Goal: Use online tool/utility

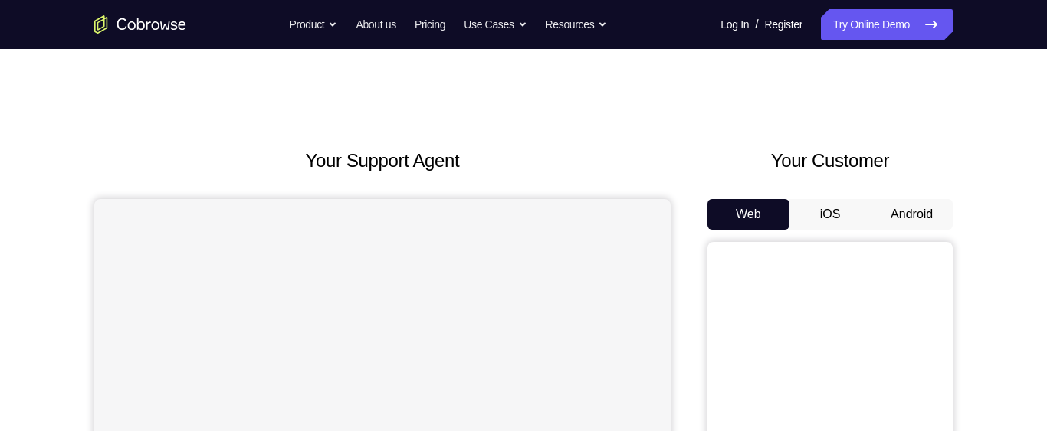
click at [901, 218] on button "Android" at bounding box center [911, 214] width 82 height 31
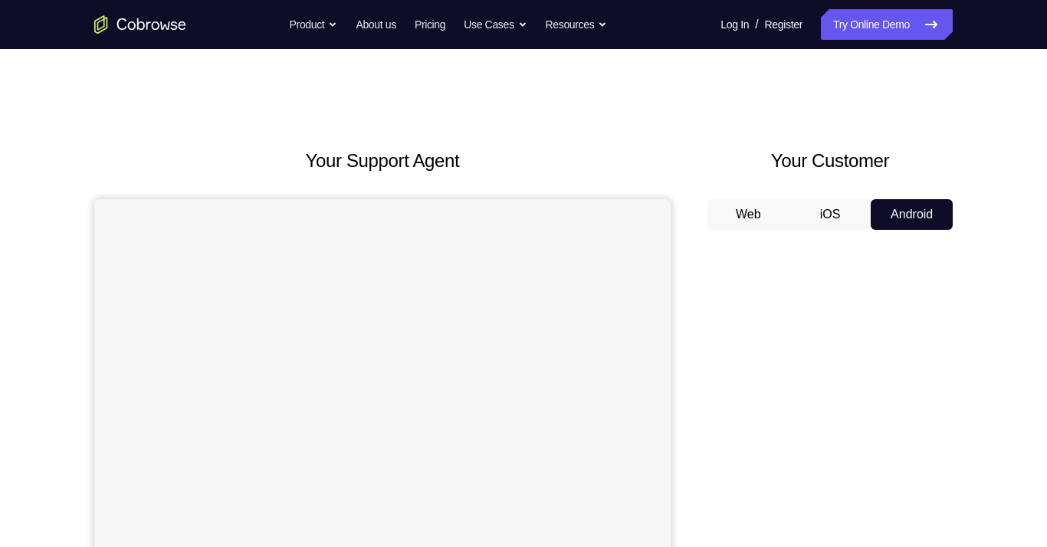
click at [824, 220] on button "iOS" at bounding box center [830, 214] width 82 height 31
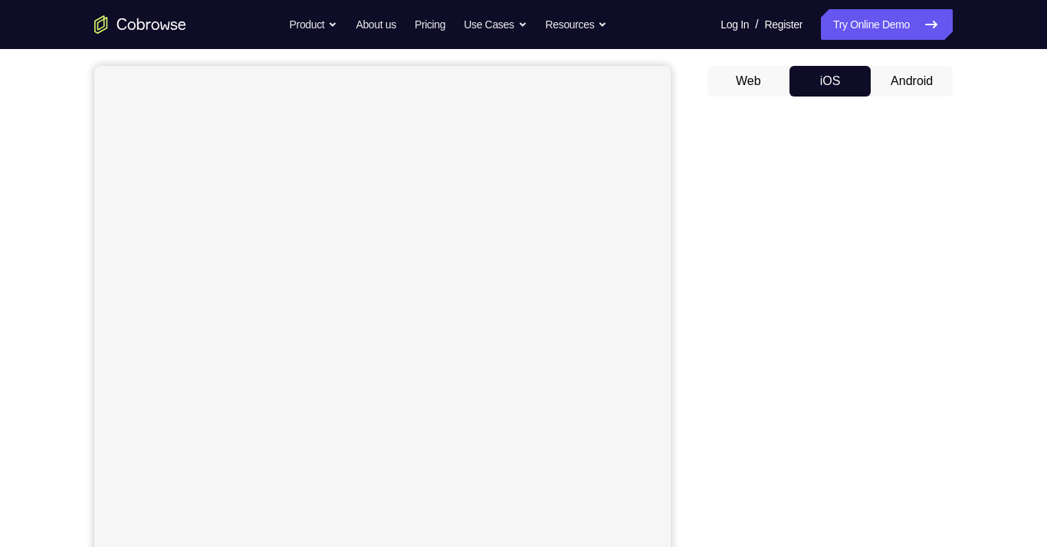
scroll to position [99, 0]
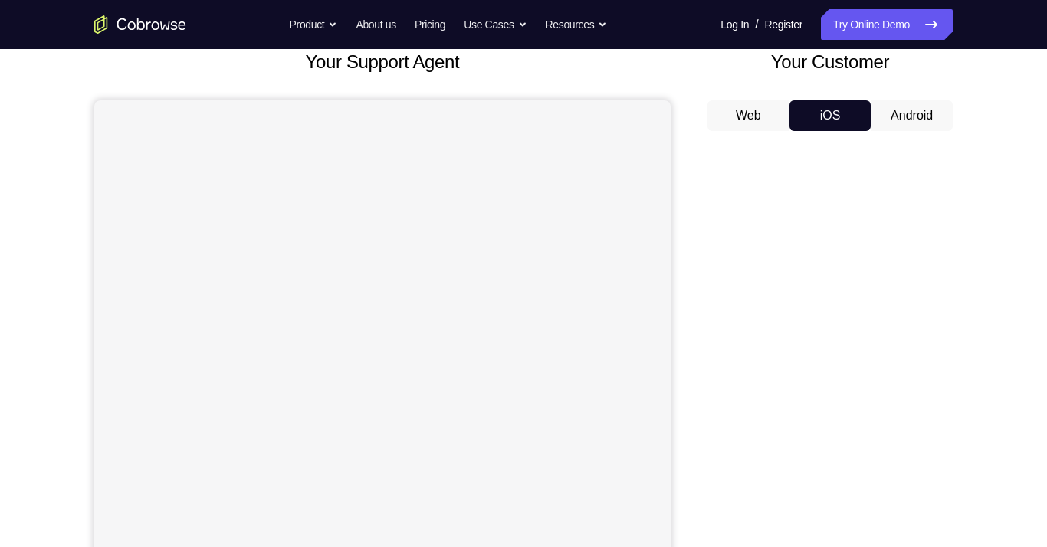
click at [909, 117] on button "Android" at bounding box center [911, 115] width 82 height 31
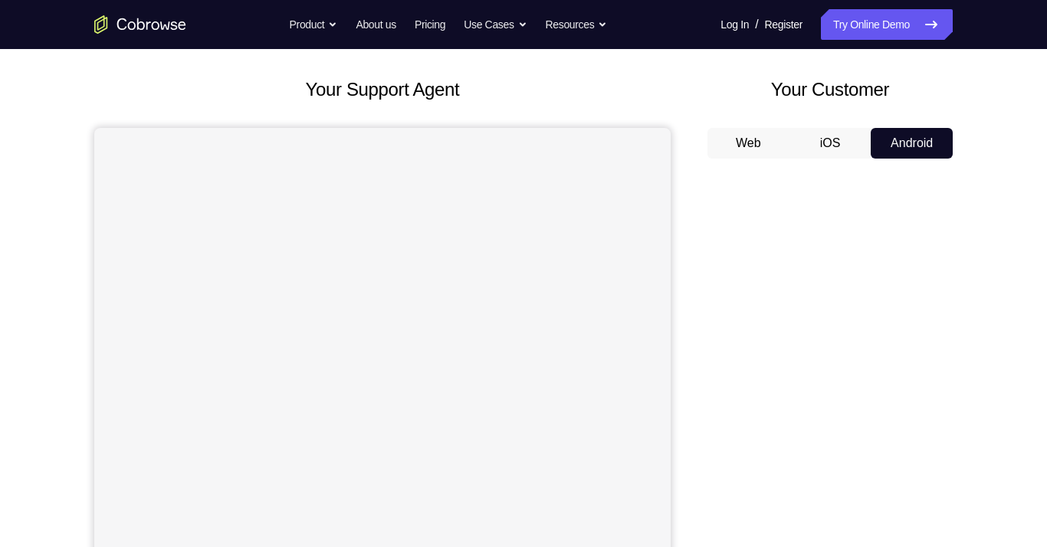
scroll to position [56, 0]
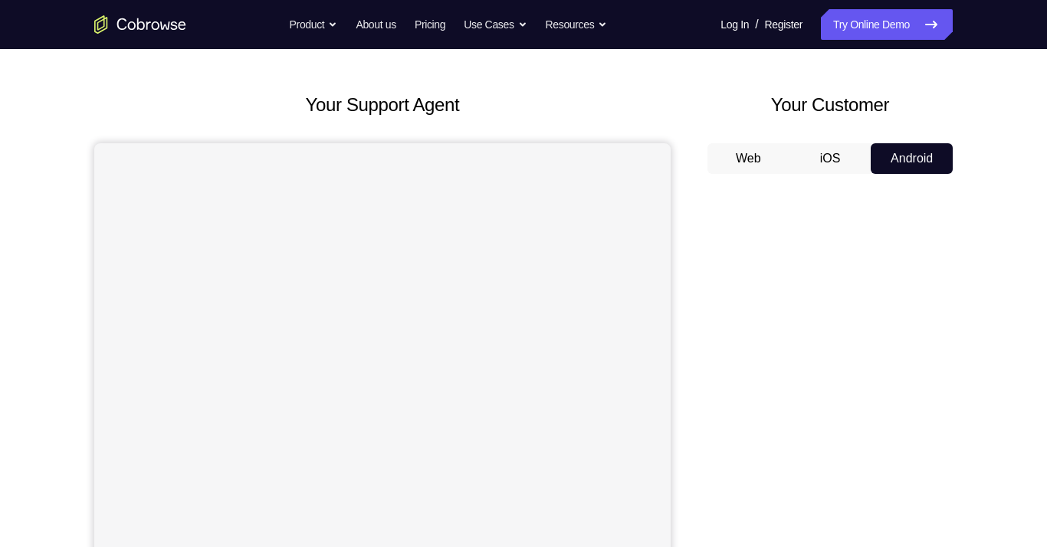
click at [834, 154] on button "iOS" at bounding box center [830, 158] width 82 height 31
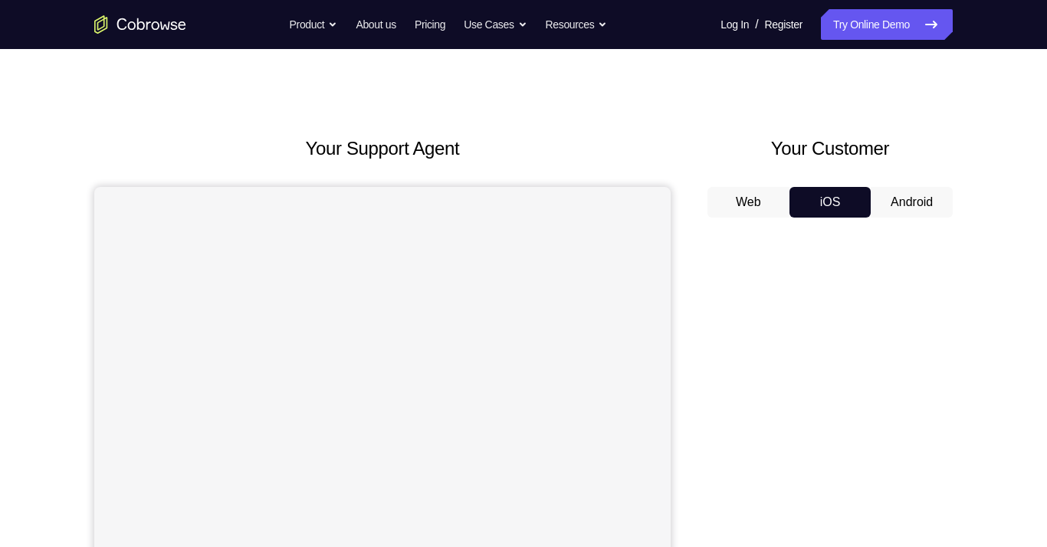
scroll to position [0, 0]
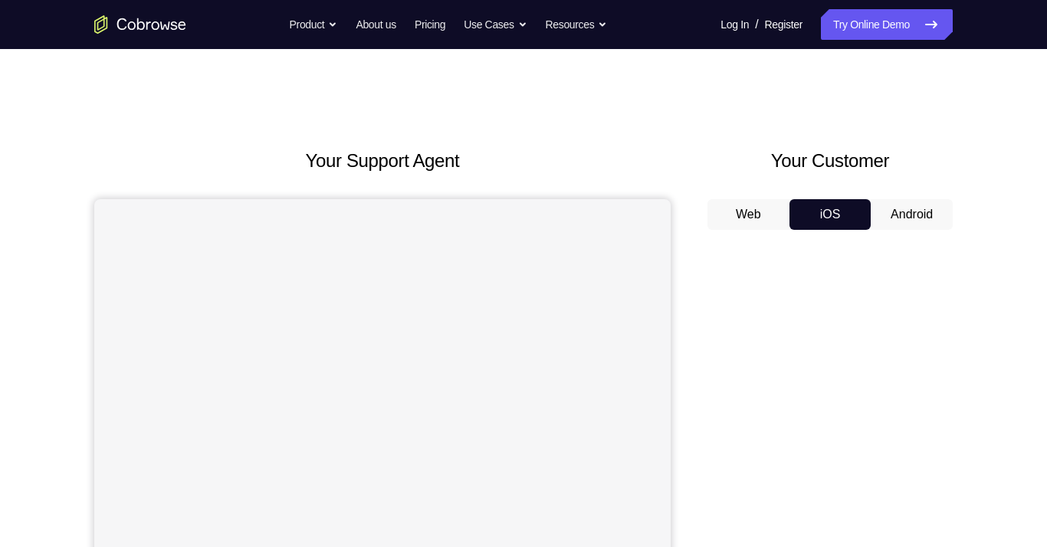
click at [910, 219] on button "Android" at bounding box center [911, 214] width 82 height 31
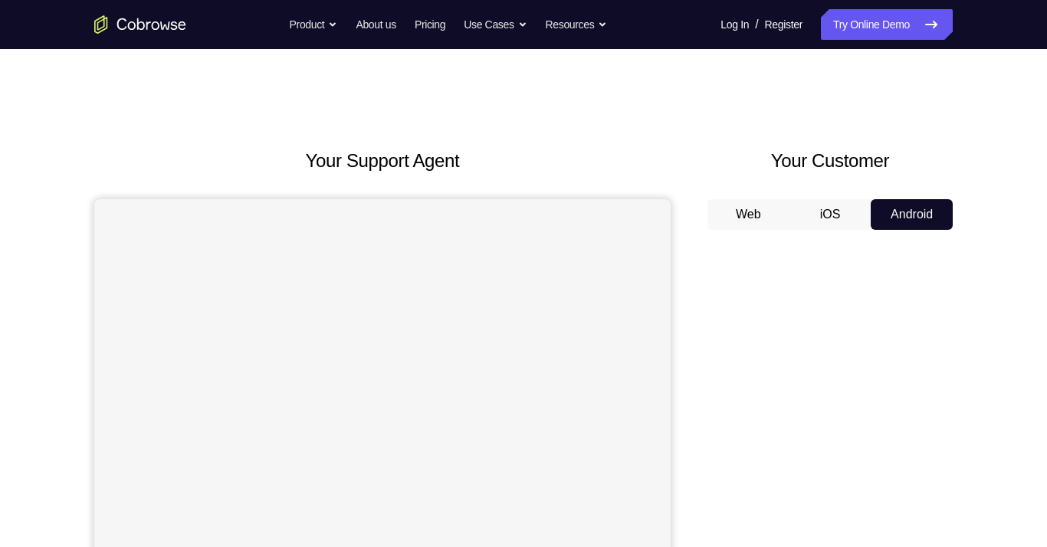
click at [838, 221] on button "iOS" at bounding box center [830, 214] width 82 height 31
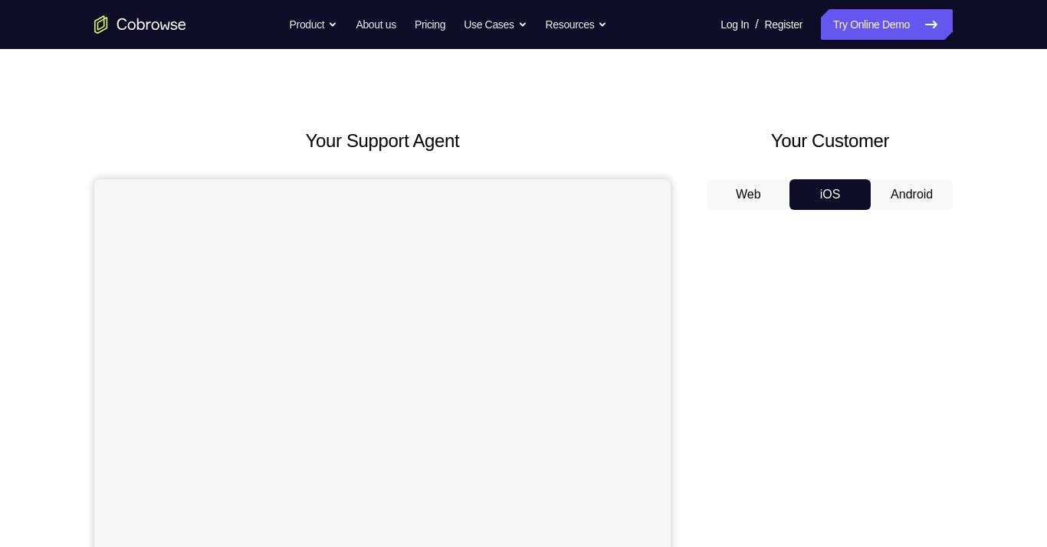
scroll to position [42, 0]
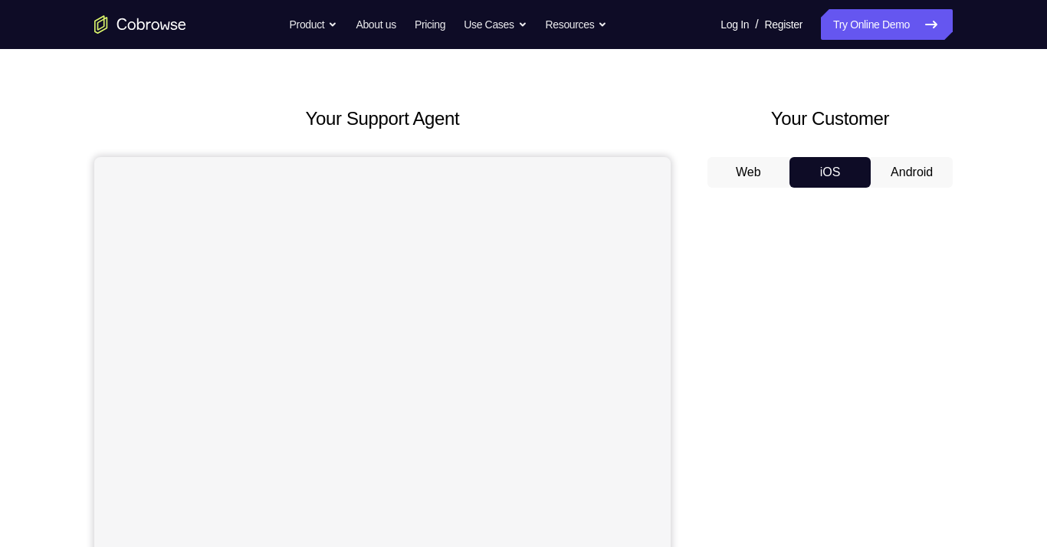
click at [913, 175] on button "Android" at bounding box center [911, 172] width 82 height 31
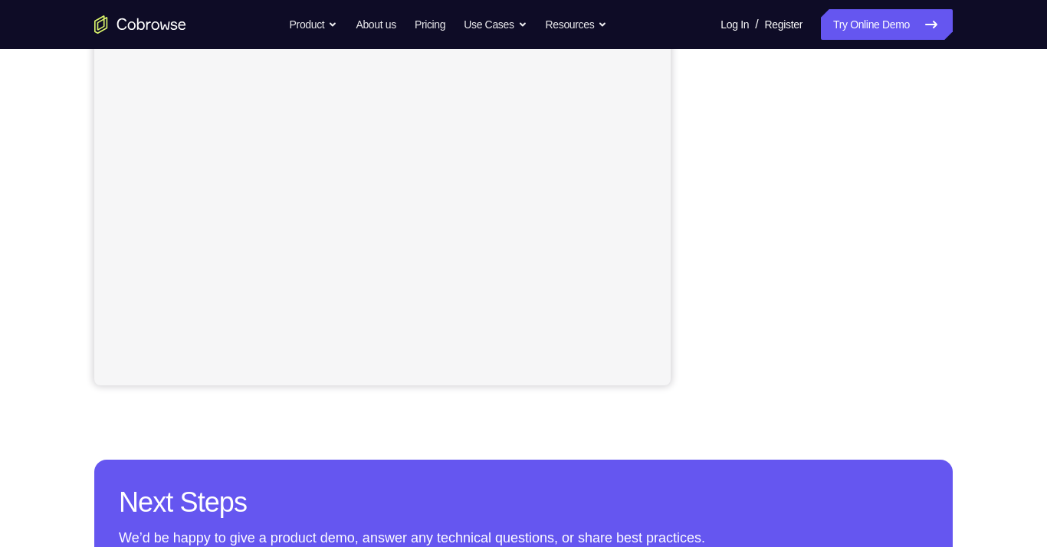
scroll to position [344, 0]
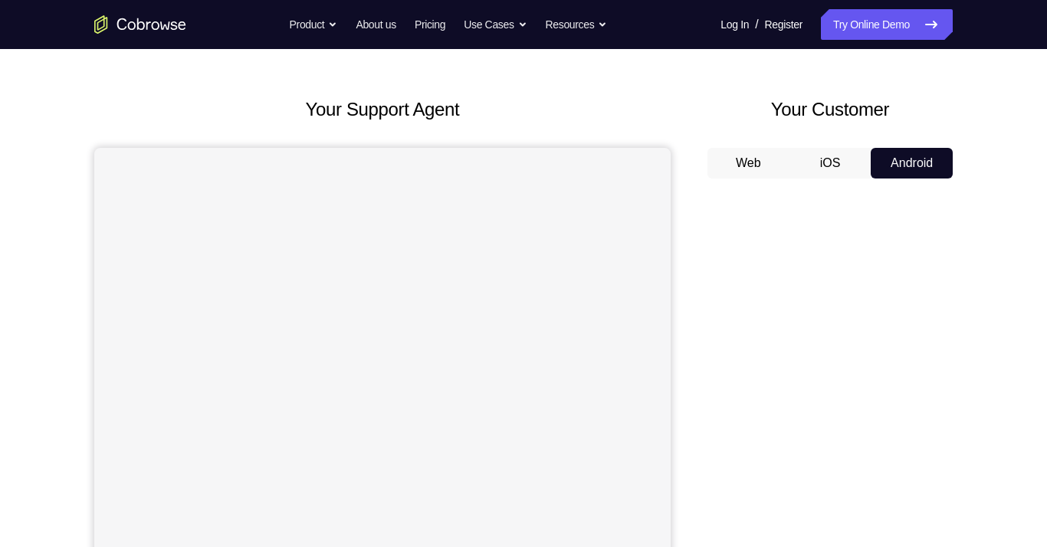
click at [824, 166] on button "iOS" at bounding box center [830, 163] width 82 height 31
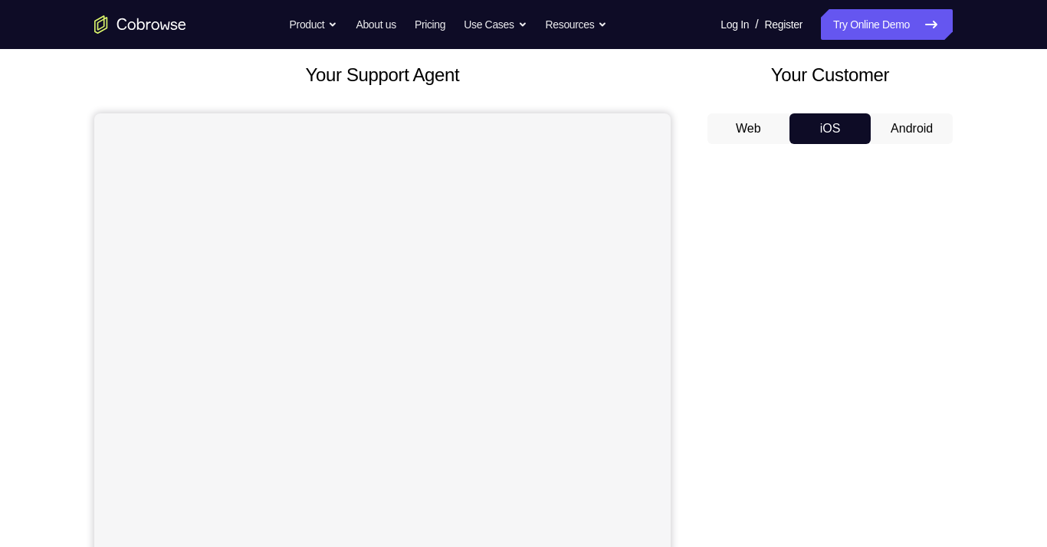
scroll to position [0, 0]
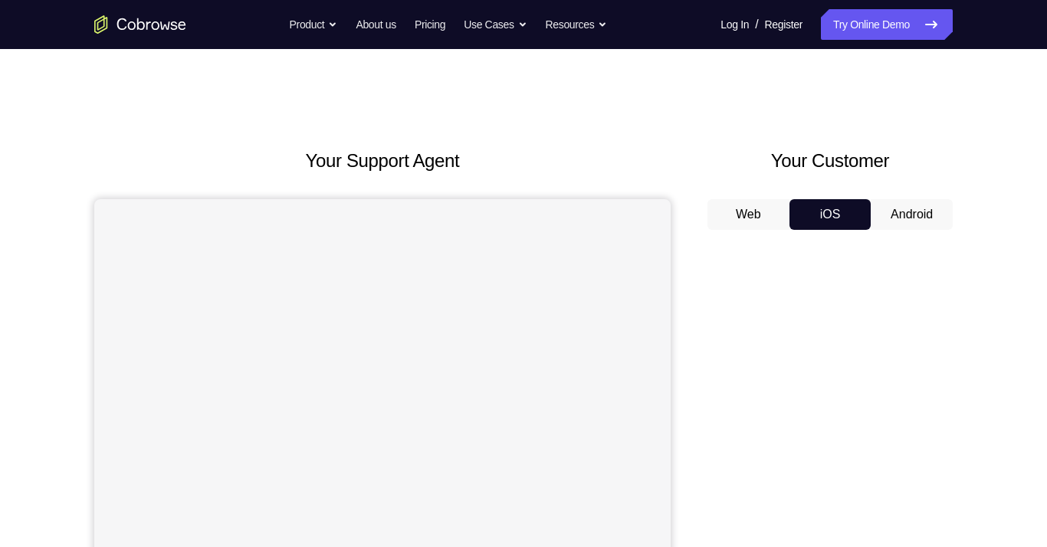
click at [912, 218] on button "Android" at bounding box center [911, 214] width 82 height 31
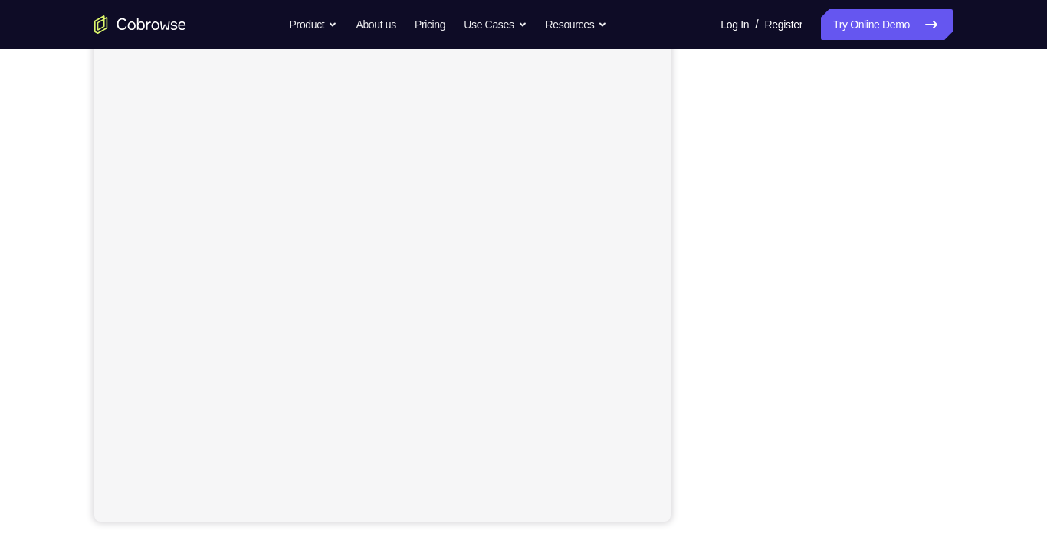
scroll to position [179, 0]
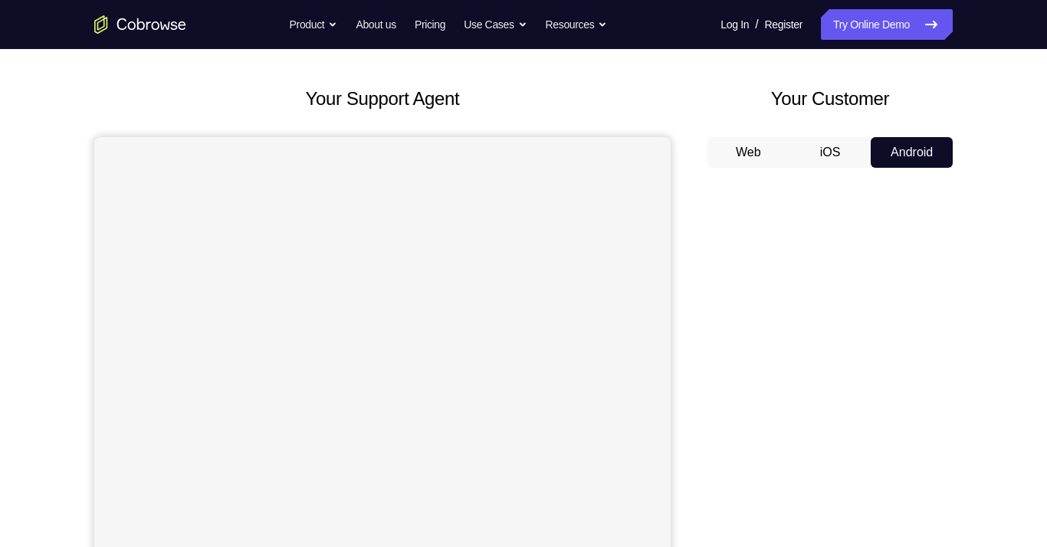
click at [828, 152] on button "iOS" at bounding box center [830, 152] width 82 height 31
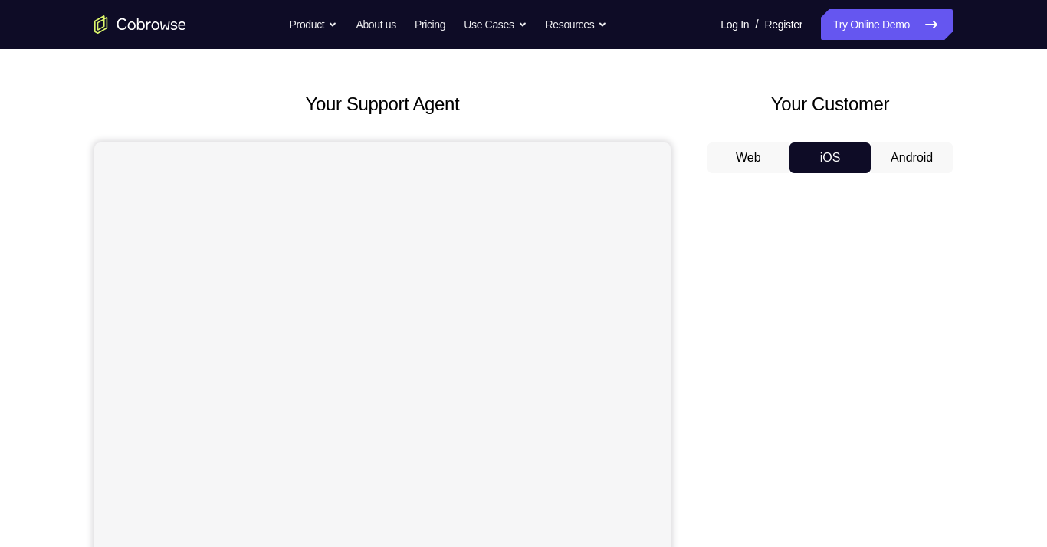
scroll to position [0, 0]
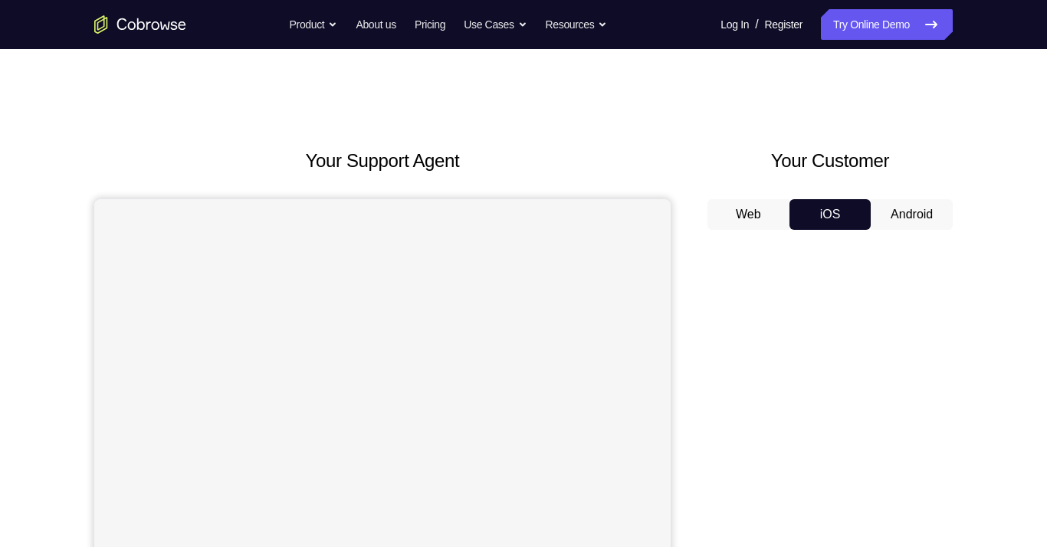
click at [896, 215] on button "Android" at bounding box center [911, 214] width 82 height 31
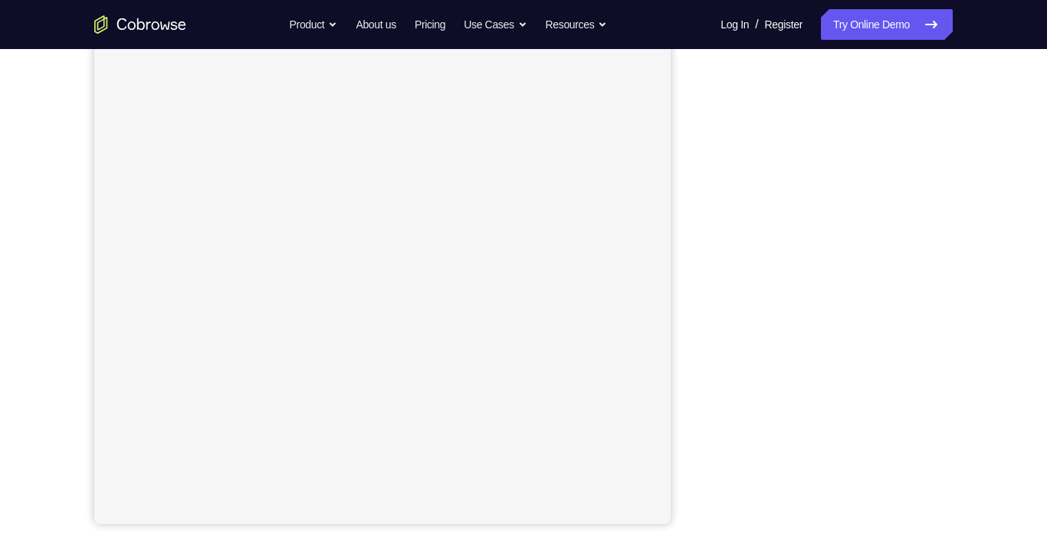
scroll to position [184, 0]
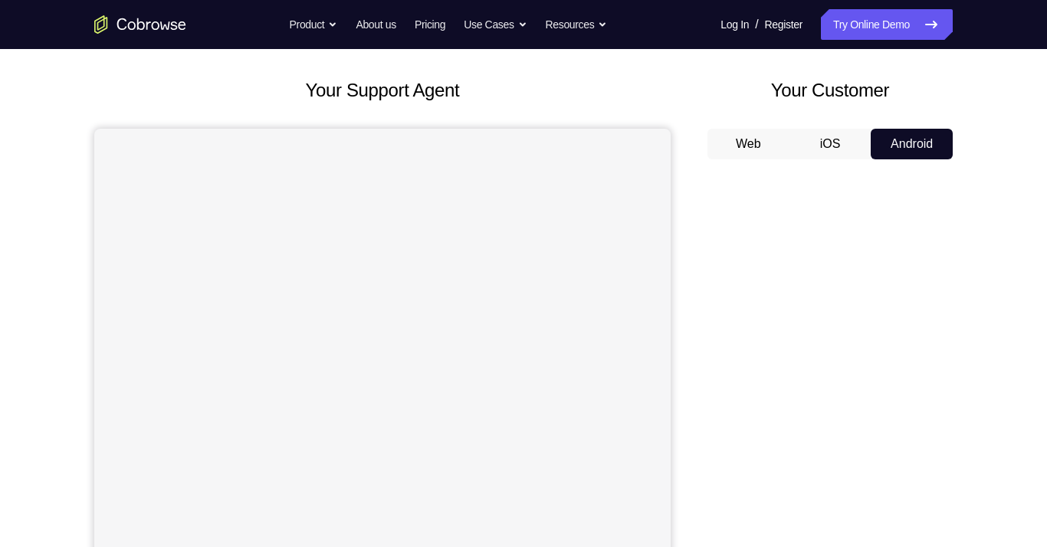
click at [821, 149] on button "iOS" at bounding box center [830, 144] width 82 height 31
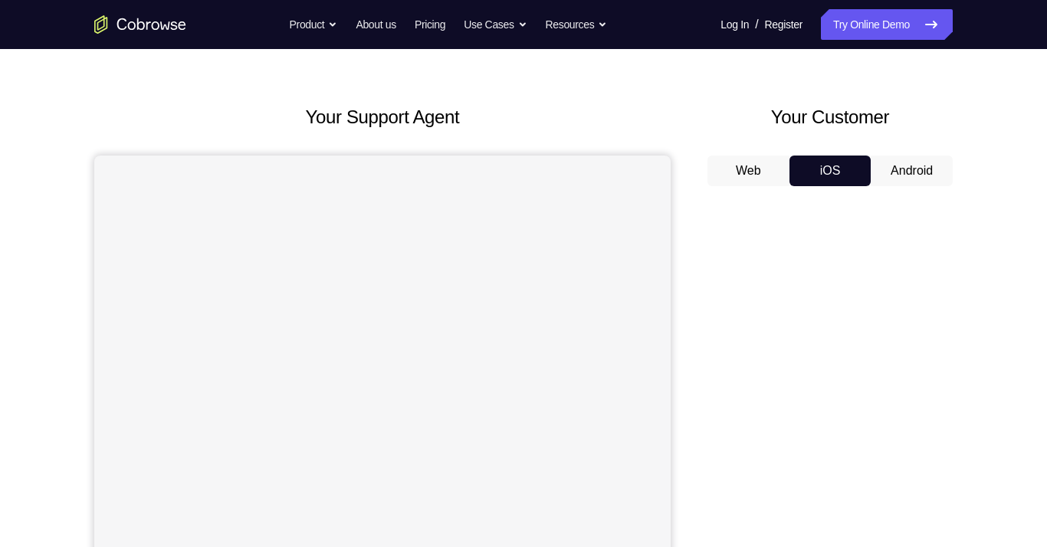
scroll to position [43, 0]
click at [896, 159] on button "Android" at bounding box center [911, 171] width 82 height 31
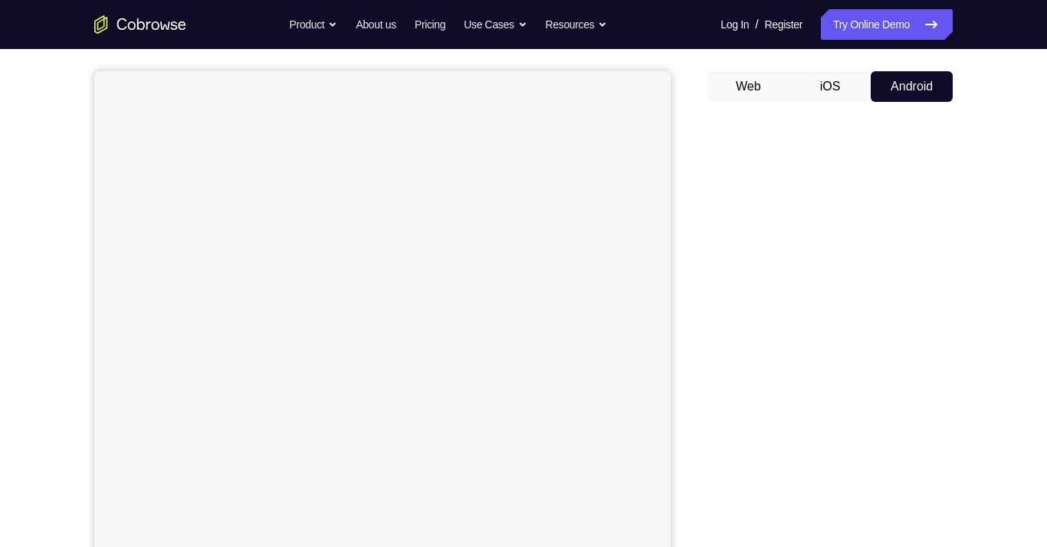
scroll to position [127, 0]
click at [836, 87] on button "iOS" at bounding box center [830, 87] width 82 height 31
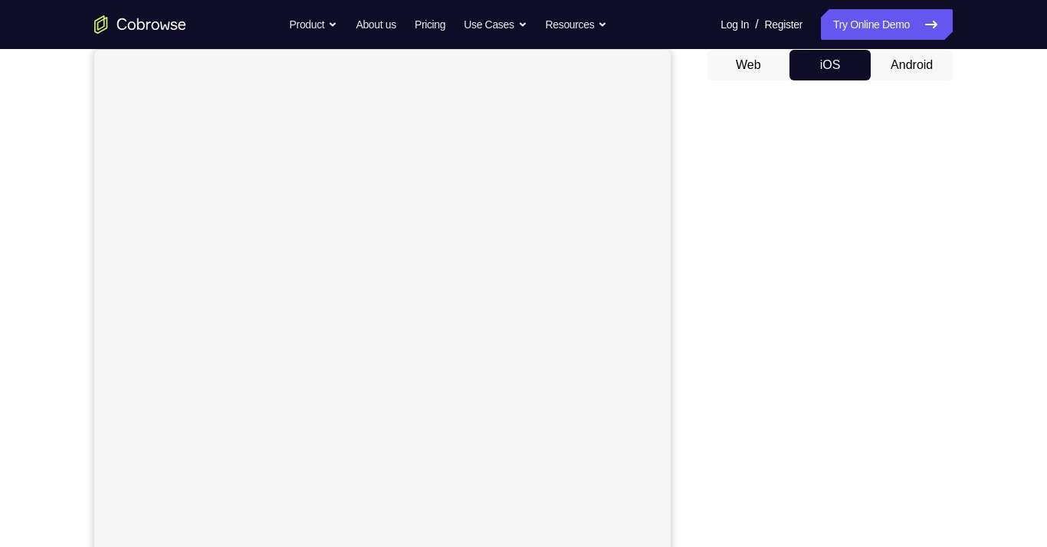
scroll to position [133, 0]
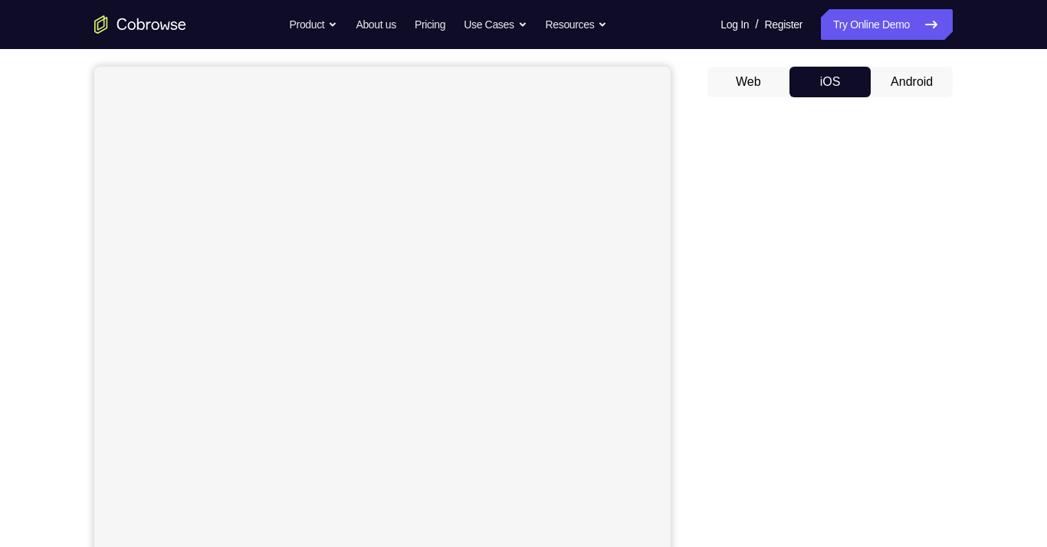
click at [909, 87] on button "Android" at bounding box center [911, 82] width 82 height 31
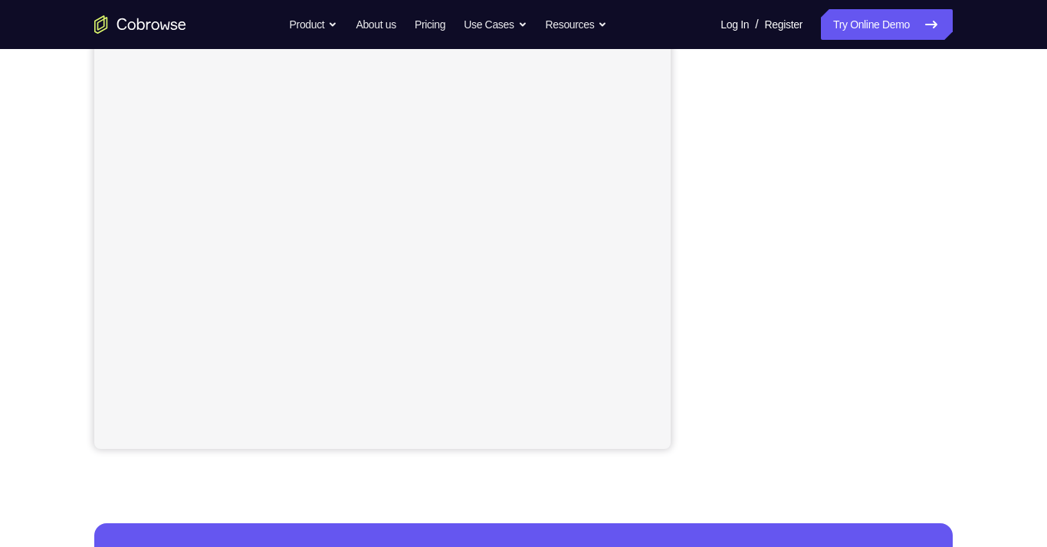
scroll to position [182, 0]
